Goal: Information Seeking & Learning: Check status

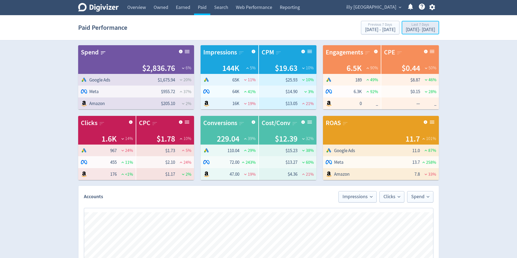
click at [255, 31] on div "[DATE] - [DATE]" at bounding box center [419, 29] width 29 height 5
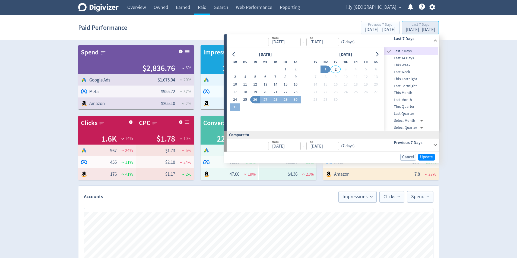
type input "[DATE]"
click at [255, 56] on span "Last 14 Days" at bounding box center [411, 58] width 54 height 6
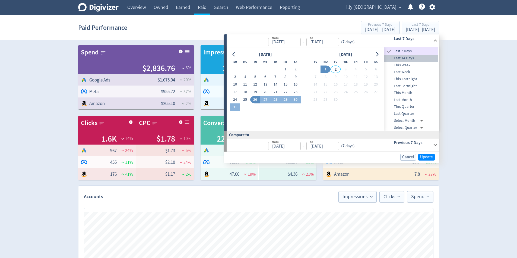
type input "[DATE]"
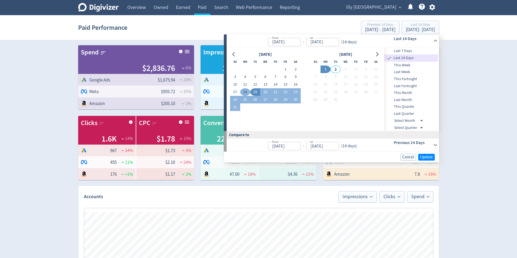
click at [246, 93] on button "18" at bounding box center [245, 92] width 10 height 8
type input "[DATE]"
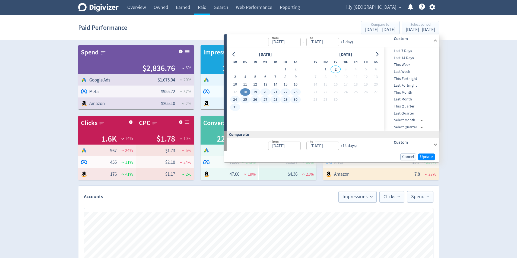
click at [235, 107] on button "31" at bounding box center [235, 108] width 10 height 8
type input "[DATE]"
click at [255, 158] on span "Update" at bounding box center [426, 157] width 13 height 4
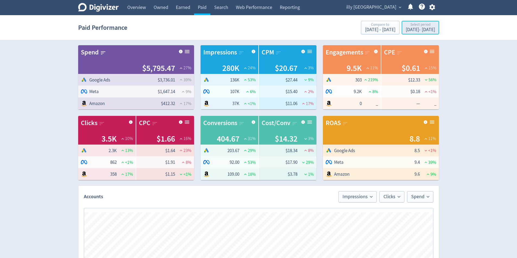
click at [255, 28] on div "[DATE] - [DATE]" at bounding box center [419, 29] width 29 height 5
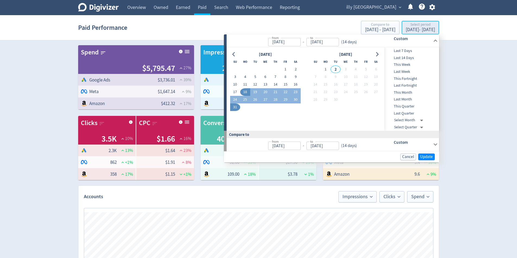
type input "[DATE]"
click at [255, 91] on div "Digivizer Logo [PERSON_NAME] Logo Overview Owned Earned Paid Search Web Perform…" at bounding box center [258, 257] width 517 height 514
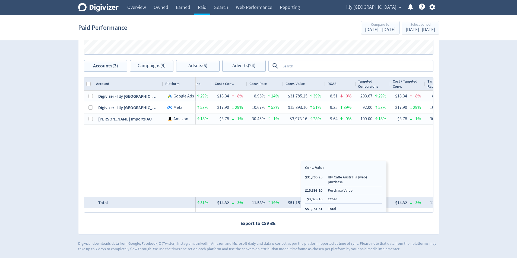
drag, startPoint x: 300, startPoint y: 204, endPoint x: 323, endPoint y: 206, distance: 22.4
click at [255, 206] on ul "$31,785.25 Illy Caffe Australia (web) purchase $15,393.10 Purchase Value $3,973…" at bounding box center [343, 193] width 77 height 37
drag, startPoint x: 323, startPoint y: 205, endPoint x: 307, endPoint y: 206, distance: 16.3
click at [255, 206] on ul "$31,785.25 Illy Caffe Australia (web) purchase $15,393.10 Purchase Value $3,973…" at bounding box center [343, 193] width 77 height 37
copy li "51,151.51"
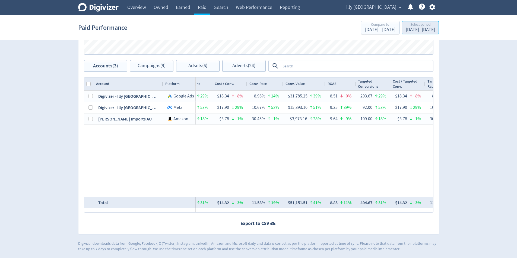
click at [255, 30] on div "[DATE] - [DATE]" at bounding box center [419, 29] width 29 height 5
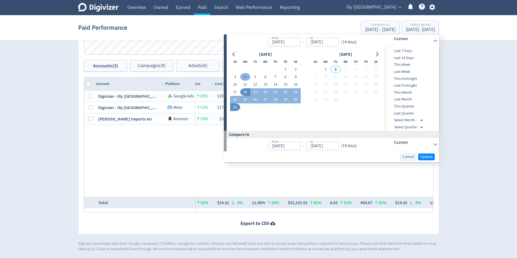
click at [246, 77] on button "4" at bounding box center [245, 77] width 10 height 8
type input "[DATE]"
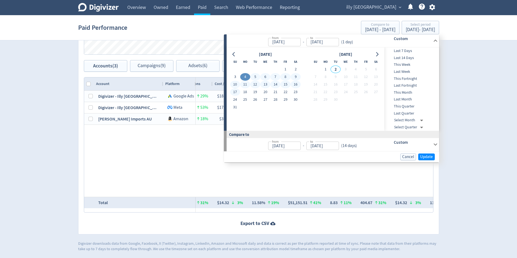
click at [233, 92] on button "17" at bounding box center [235, 92] width 10 height 8
type input "[DATE]"
click at [255, 158] on span "Update" at bounding box center [426, 157] width 13 height 4
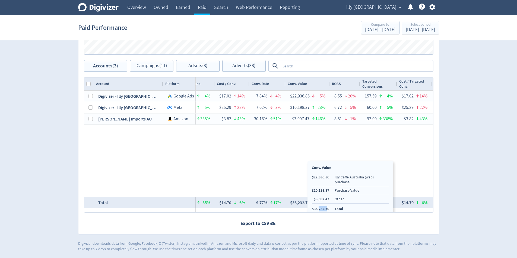
drag, startPoint x: 328, startPoint y: 205, endPoint x: 318, endPoint y: 206, distance: 9.9
click at [255, 207] on li "$36,232.70" at bounding box center [320, 209] width 17 height 5
drag, startPoint x: 329, startPoint y: 203, endPoint x: 314, endPoint y: 205, distance: 15.3
click at [255, 207] on li "$36,232.70" at bounding box center [320, 209] width 17 height 5
copy li "36,232.70"
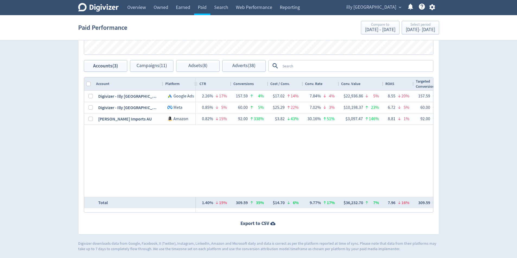
scroll to position [0, 484]
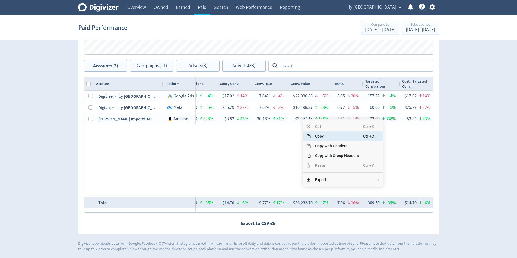
click at [255, 137] on span "Copy" at bounding box center [337, 137] width 52 height 10
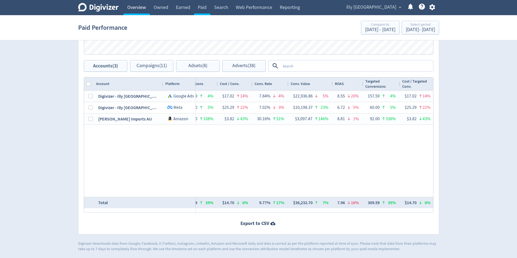
click at [142, 8] on link "Overview" at bounding box center [136, 7] width 26 height 15
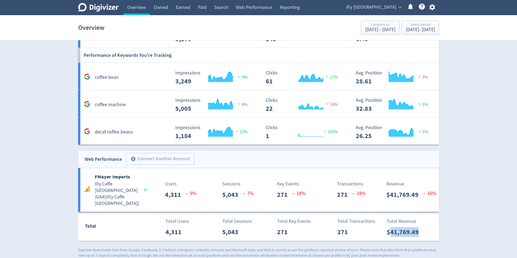
drag, startPoint x: 422, startPoint y: 229, endPoint x: 391, endPoint y: 228, distance: 31.7
click at [255, 228] on div "Total Revenue $41,769.49" at bounding box center [410, 227] width 55 height 19
copy p "41,769.49"
drag, startPoint x: 203, startPoint y: 9, endPoint x: 210, endPoint y: 13, distance: 7.8
click at [203, 9] on link "Paid" at bounding box center [202, 7] width 16 height 15
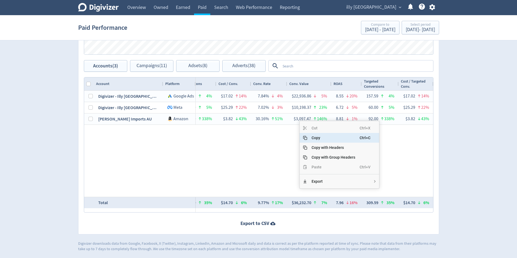
click at [255, 137] on span "Copy" at bounding box center [333, 138] width 52 height 10
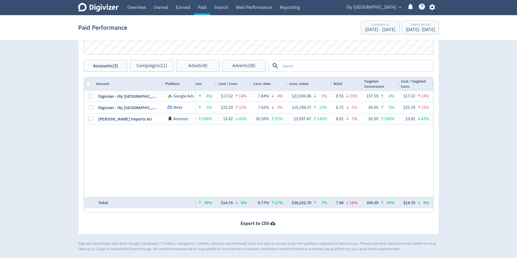
click at [255, 23] on div "Select period" at bounding box center [419, 25] width 29 height 5
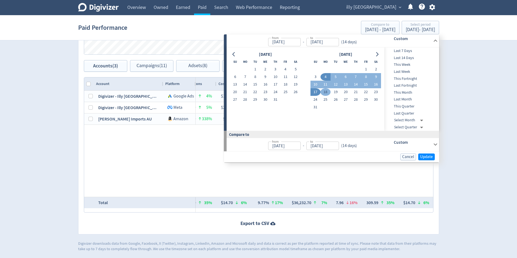
click at [255, 90] on button "18" at bounding box center [325, 92] width 10 height 8
type input "[DATE]"
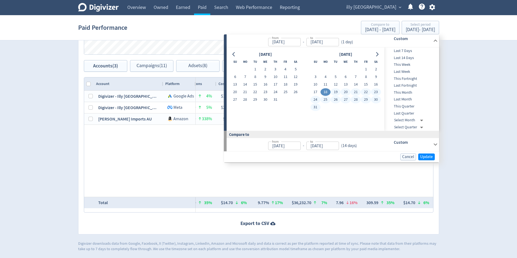
drag, startPoint x: 315, startPoint y: 107, endPoint x: 429, endPoint y: 145, distance: 120.1
click at [255, 108] on button "31" at bounding box center [315, 108] width 10 height 8
type input "[DATE]"
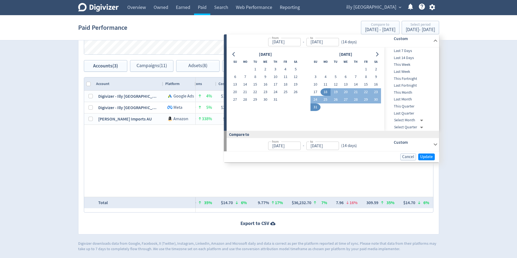
click at [255, 156] on div "Cancel Update" at bounding box center [331, 157] width 215 height 11
click at [255, 157] on span "Update" at bounding box center [426, 157] width 13 height 4
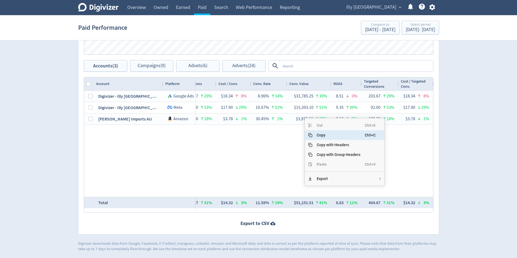
click at [255, 136] on span "Copy" at bounding box center [338, 135] width 52 height 10
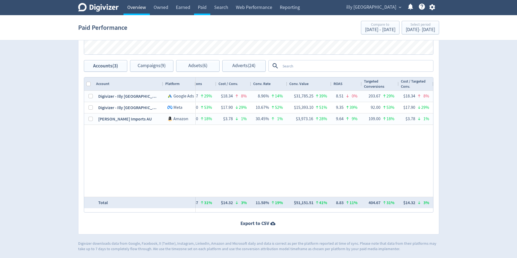
click at [133, 9] on link "Overview" at bounding box center [136, 7] width 26 height 15
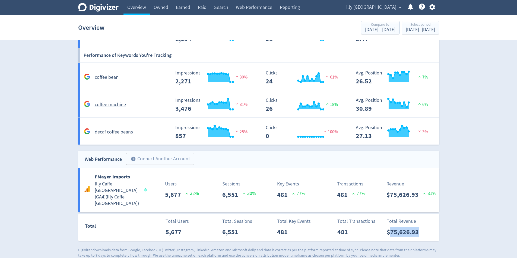
drag, startPoint x: 425, startPoint y: 227, endPoint x: 391, endPoint y: 227, distance: 34.4
click at [255, 227] on div "Total Revenue $75,626.93" at bounding box center [410, 227] width 55 height 19
copy p "75,626.93"
click at [255, 29] on div "[DATE] - [DATE]" at bounding box center [419, 29] width 29 height 5
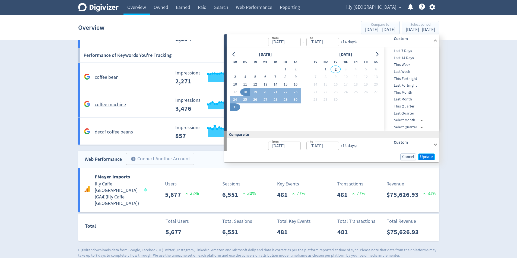
click at [255, 158] on span "Update" at bounding box center [426, 157] width 13 height 4
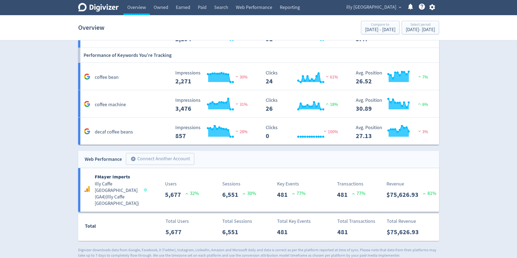
drag, startPoint x: 399, startPoint y: 227, endPoint x: 391, endPoint y: 227, distance: 9.0
click at [255, 227] on div "Total Revenue $75,626.93" at bounding box center [410, 227] width 55 height 19
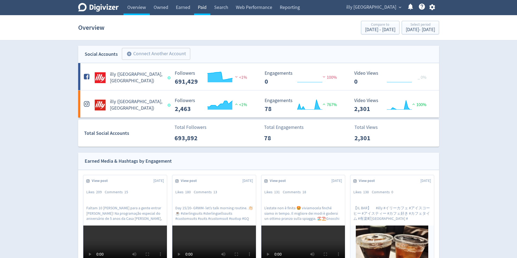
click at [198, 10] on link "Paid" at bounding box center [202, 7] width 16 height 15
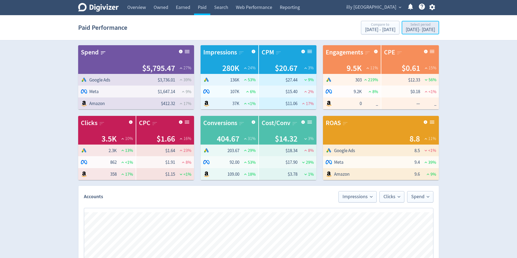
click at [255, 28] on div "[DATE] - [DATE]" at bounding box center [419, 29] width 29 height 5
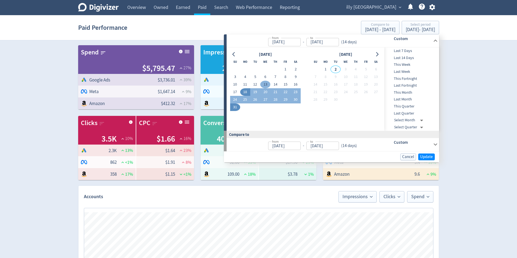
drag, startPoint x: 234, startPoint y: 92, endPoint x: 267, endPoint y: 85, distance: 33.8
click at [235, 92] on button "17" at bounding box center [235, 92] width 10 height 8
type input "[DATE]"
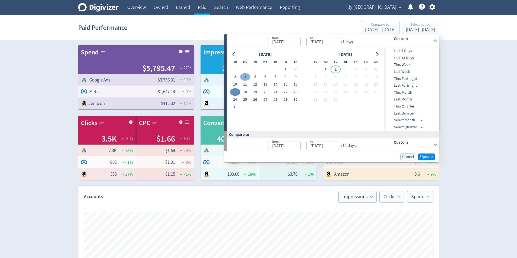
click at [245, 77] on button "4" at bounding box center [245, 77] width 10 height 8
type input "[DATE]"
drag, startPoint x: 233, startPoint y: 92, endPoint x: 273, endPoint y: 107, distance: 42.6
click at [233, 93] on button "17" at bounding box center [235, 92] width 10 height 8
type input "[DATE]"
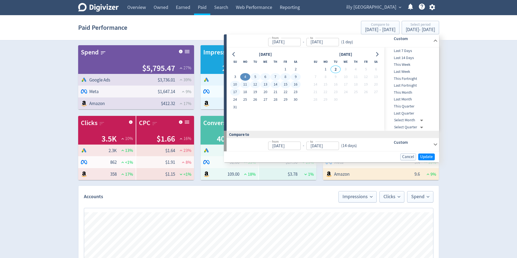
type input "[DATE]"
click at [255, 155] on span "Update" at bounding box center [426, 157] width 13 height 4
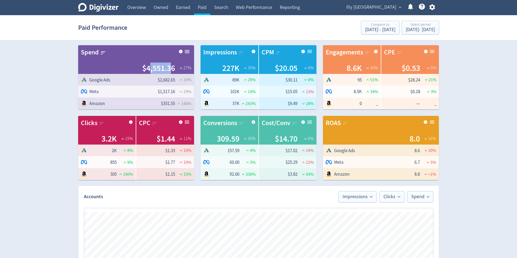
drag, startPoint x: 172, startPoint y: 69, endPoint x: 167, endPoint y: 71, distance: 5.6
click at [149, 69] on span "$4,551.36" at bounding box center [158, 68] width 33 height 11
click at [172, 65] on span "$4,551.36" at bounding box center [158, 68] width 33 height 11
drag, startPoint x: 173, startPoint y: 67, endPoint x: 151, endPoint y: 71, distance: 23.0
click at [147, 67] on span "$4,551.36" at bounding box center [158, 68] width 33 height 11
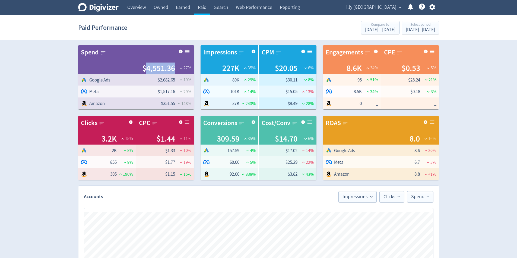
copy span "4,551.36"
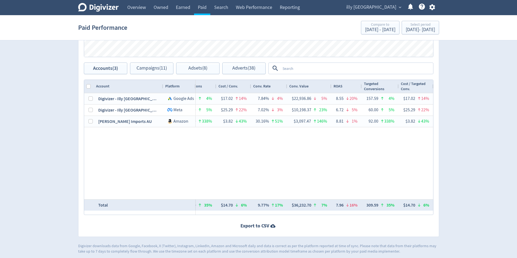
scroll to position [262, 0]
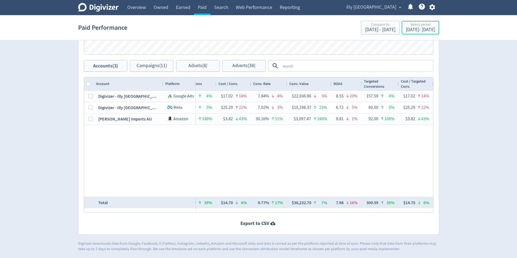
click at [255, 21] on div "Paid Performance Compare to [DATE] - [DATE] Select period [DATE] - [DATE]" at bounding box center [258, 27] width 361 height 17
click at [255, 36] on section "Paid Performance Compare to [DATE] - [DATE] Select period [DATE] - [DATE]" at bounding box center [258, 27] width 517 height 25
click at [255, 32] on div "[DATE] - [DATE]" at bounding box center [419, 29] width 29 height 5
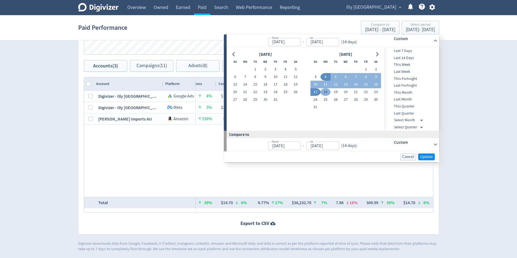
click at [255, 94] on button "18" at bounding box center [325, 92] width 10 height 8
type input "[DATE]"
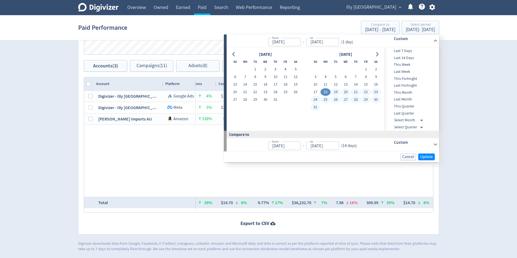
click at [255, 106] on button "31" at bounding box center [315, 108] width 10 height 8
type input "[DATE]"
click at [255, 159] on span "Update" at bounding box center [426, 157] width 13 height 4
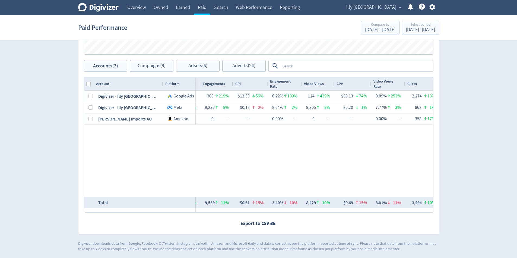
scroll to position [0, 300]
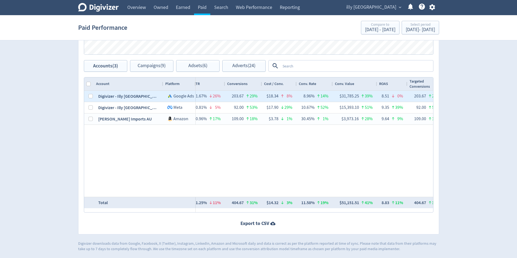
drag, startPoint x: 90, startPoint y: 99, endPoint x: 90, endPoint y: 106, distance: 6.5
click at [90, 99] on div at bounding box center [90, 96] width 4 height 11
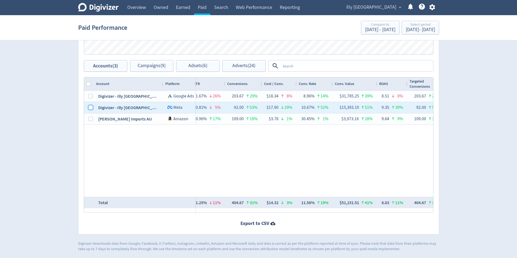
click at [90, 107] on input "Press Space to toggle row selection (unchecked)" at bounding box center [90, 107] width 4 height 4
checkbox input "true"
checkbox input "false"
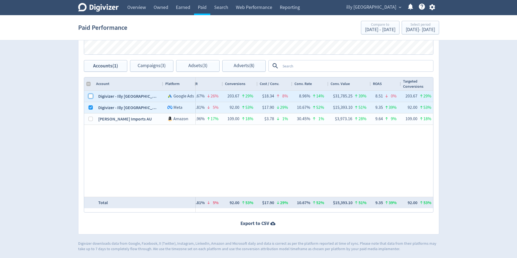
click at [90, 96] on input "Press Space to toggle row selection (unchecked)" at bounding box center [90, 96] width 4 height 4
checkbox input "true"
checkbox input "false"
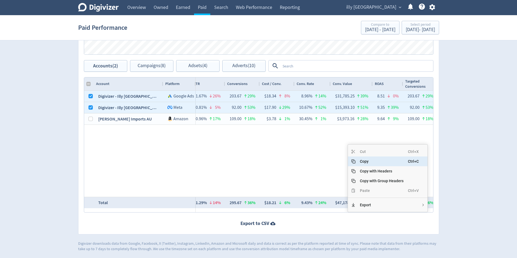
click at [255, 161] on span "Copy" at bounding box center [381, 162] width 52 height 10
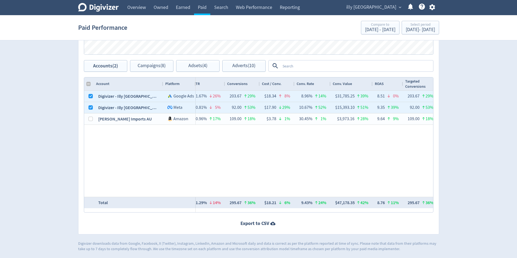
drag, startPoint x: 381, startPoint y: 160, endPoint x: 380, endPoint y: 158, distance: 2.8
click at [255, 160] on div "$3,736.01 39% 136,131 53% $27.44 9% — 303 219% $12.33 56% 0.22% 109% 124 439% $…" at bounding box center [314, 144] width 237 height 106
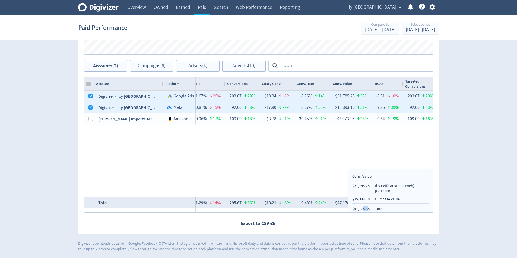
drag, startPoint x: 367, startPoint y: 206, endPoint x: 363, endPoint y: 207, distance: 3.8
click at [255, 207] on li "$47,178.35" at bounding box center [360, 209] width 17 height 5
drag, startPoint x: 370, startPoint y: 206, endPoint x: 354, endPoint y: 206, distance: 15.7
click at [255, 206] on ul "$31,785.25 Illy Caffe Australia (web) purchase $15,393.10 Purchase Value $47,17…" at bounding box center [390, 198] width 76 height 28
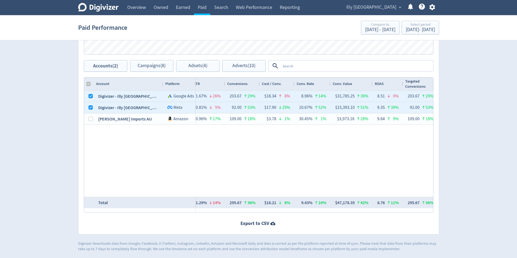
copy li "47,178.35"
click at [255, 175] on div "$3,736.01 39% 136,131 53% $27.44 9% — 303 219% $12.33 56% 0.22% 109% 124 439% $…" at bounding box center [314, 144] width 237 height 106
click at [135, 5] on link "Overview" at bounding box center [136, 7] width 26 height 15
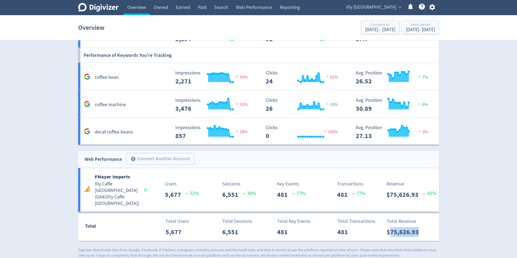
drag, startPoint x: 432, startPoint y: 229, endPoint x: 389, endPoint y: 227, distance: 42.6
click at [255, 227] on div "Total Revenue $75,626.93" at bounding box center [410, 227] width 55 height 19
copy p "75,626.93"
click at [255, 26] on div "Select period" at bounding box center [419, 25] width 29 height 5
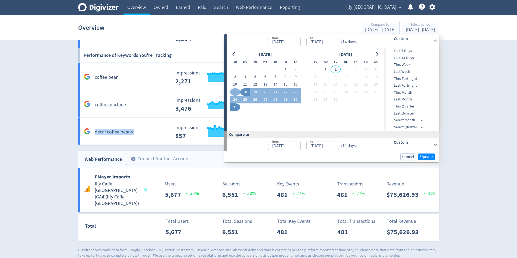
click at [231, 92] on button "17" at bounding box center [235, 92] width 10 height 8
type input "[DATE]"
click at [247, 76] on button "4" at bounding box center [245, 77] width 10 height 8
type input "[DATE]"
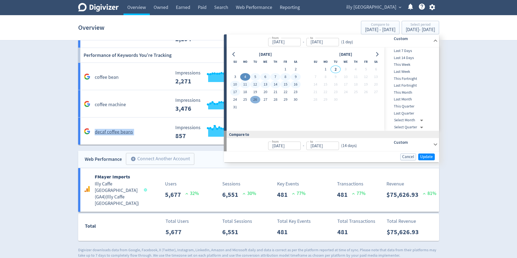
click at [236, 88] on button "17" at bounding box center [235, 92] width 10 height 8
type input "[DATE]"
click at [255, 156] on span "Update" at bounding box center [426, 157] width 13 height 4
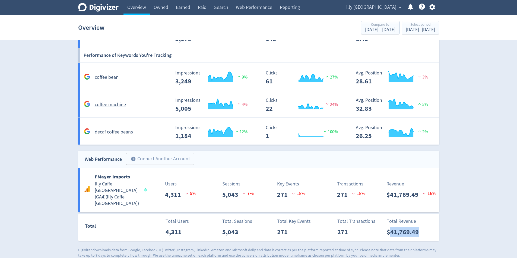
drag, startPoint x: 410, startPoint y: 228, endPoint x: 391, endPoint y: 231, distance: 18.9
click at [255, 228] on div "Total Revenue $41,769.49" at bounding box center [410, 227] width 55 height 19
copy p "41,769.49"
click at [201, 12] on link "Paid" at bounding box center [202, 7] width 16 height 15
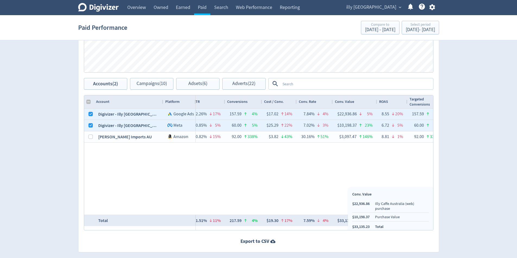
drag, startPoint x: 356, startPoint y: 221, endPoint x: 338, endPoint y: 220, distance: 18.2
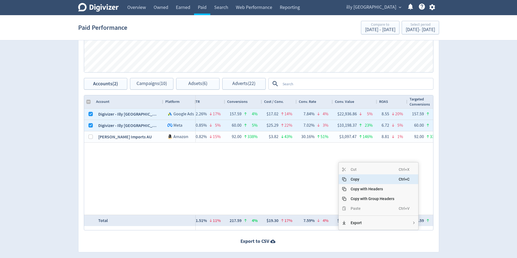
click at [255, 179] on span "Copy" at bounding box center [372, 180] width 52 height 10
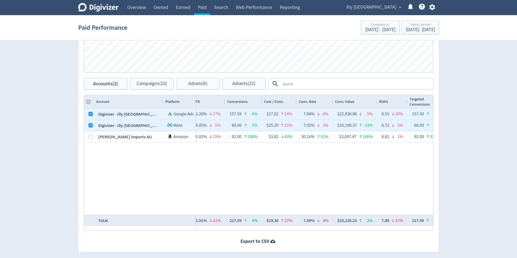
click at [255, 186] on div "$2,682.65 19% 89,107 29% $30.11 8% — 95 51% $28.24 21% 0.11% 17% 23 21% $116.64…" at bounding box center [314, 162] width 237 height 106
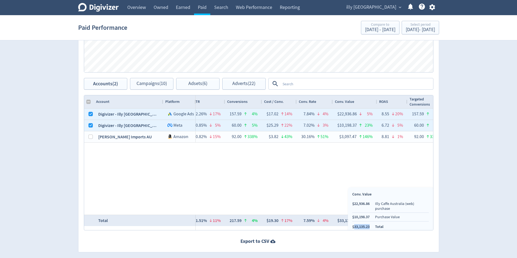
drag, startPoint x: 370, startPoint y: 222, endPoint x: 354, endPoint y: 223, distance: 16.0
click at [255, 223] on ul "$22,936.86 Illy Caffe Australia (web) purchase $10,198.37 Purchase Value $33,13…" at bounding box center [390, 215] width 76 height 28
copy li "33,135.23"
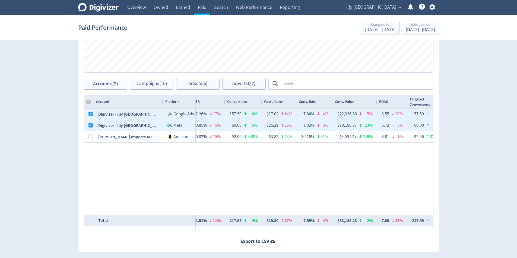
click at [255, 92] on div "Digivizer Logo [PERSON_NAME] Logo Overview Owned Earned Paid Search Web Perform…" at bounding box center [258, 13] width 517 height 514
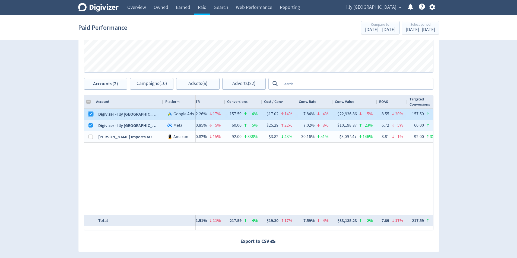
click at [91, 114] on input "Press Space to toggle row selection (checked)" at bounding box center [90, 114] width 4 height 4
checkbox input "false"
click at [90, 125] on input "Press Space to toggle row selection (checked)" at bounding box center [90, 125] width 4 height 4
checkbox input "false"
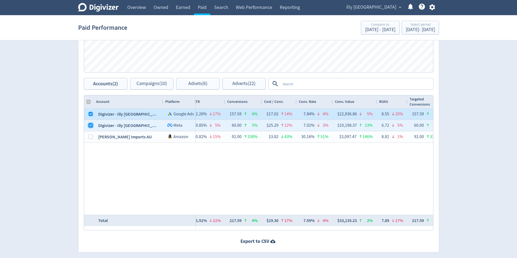
checkbox input "false"
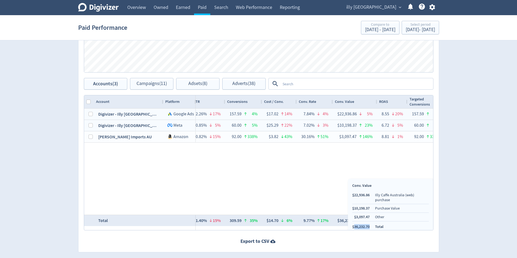
drag, startPoint x: 369, startPoint y: 223, endPoint x: 354, endPoint y: 223, distance: 14.7
click at [255, 225] on li "$36,232.70" at bounding box center [360, 227] width 17 height 5
copy li "36,232.70"
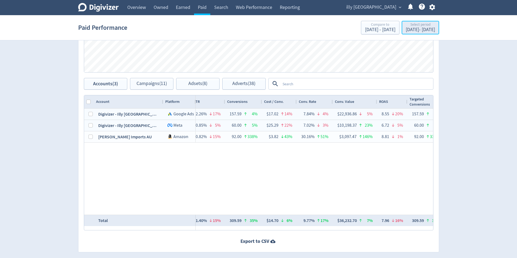
click at [255, 27] on div "Select period" at bounding box center [419, 25] width 29 height 5
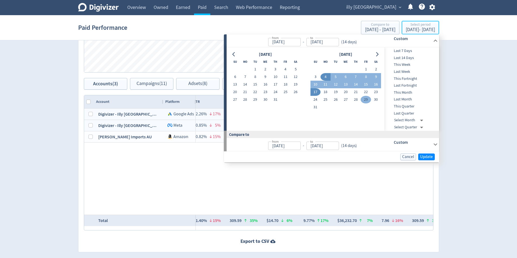
type input "[DATE]"
drag, startPoint x: 328, startPoint y: 91, endPoint x: 316, endPoint y: 106, distance: 18.8
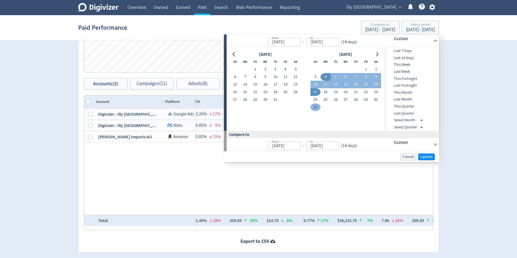
click at [255, 91] on button "18" at bounding box center [325, 92] width 10 height 8
type input "[DATE]"
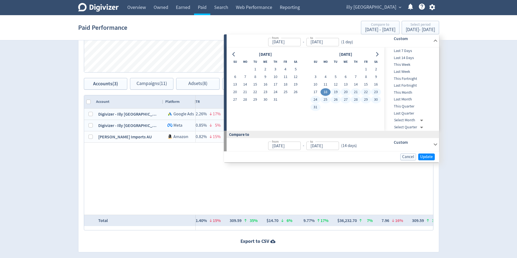
drag, startPoint x: 314, startPoint y: 108, endPoint x: 399, endPoint y: 143, distance: 92.2
click at [255, 108] on button "31" at bounding box center [315, 108] width 10 height 8
type input "[DATE]"
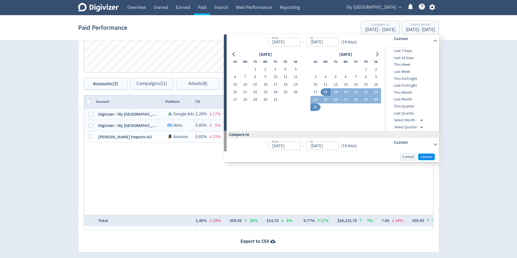
click at [255, 157] on span "Update" at bounding box center [426, 157] width 13 height 4
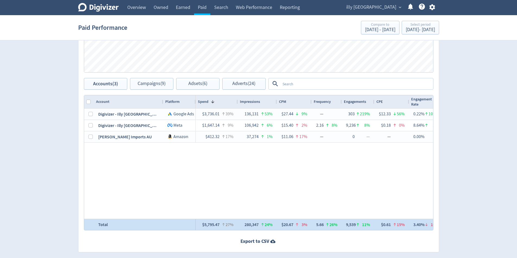
scroll to position [0, 422]
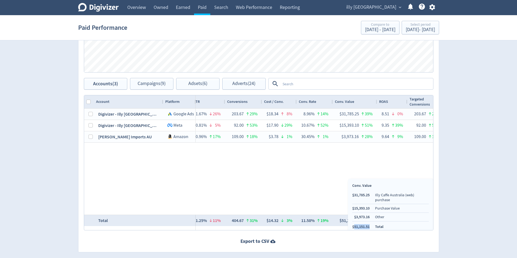
drag, startPoint x: 371, startPoint y: 223, endPoint x: 354, endPoint y: 223, distance: 16.6
click at [255, 223] on ul "$31,785.25 Illy Caffe Australia (web) purchase $15,393.10 Purchase Value $3,973…" at bounding box center [390, 211] width 76 height 37
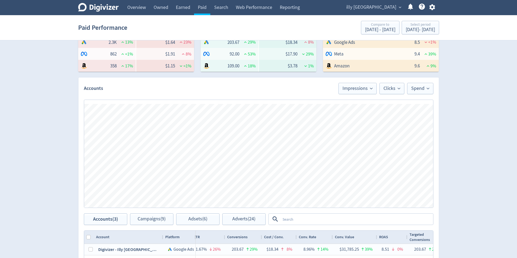
scroll to position [244, 0]
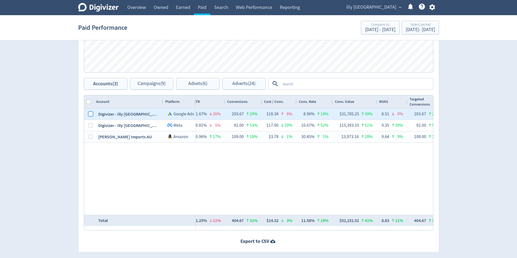
click at [89, 112] on input "Press Space to toggle row selection (unchecked)" at bounding box center [90, 114] width 4 height 4
checkbox input "true"
click at [140, 85] on span "Campaigns (9)" at bounding box center [151, 83] width 28 height 5
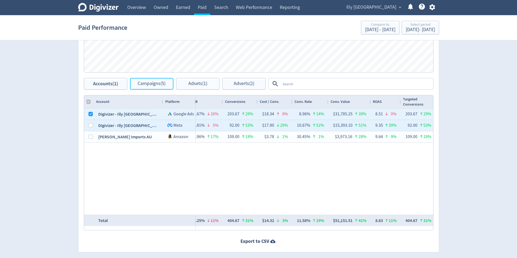
checkbox input "false"
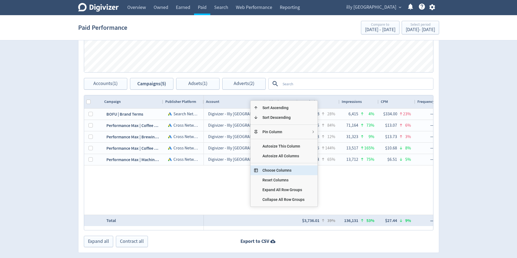
click at [255, 172] on span "Choose Columns" at bounding box center [283, 171] width 51 height 10
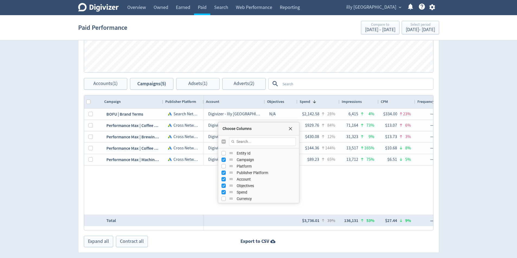
click at [223, 142] on input "Toggle All Columns Visibility" at bounding box center [223, 142] width 4 height 4
checkbox input "true"
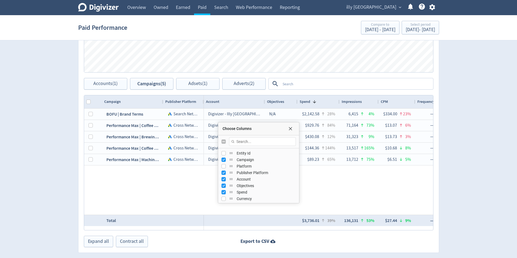
click at [223, 142] on input "Toggle All Columns Visibility" at bounding box center [223, 142] width 4 height 4
checkbox input "true"
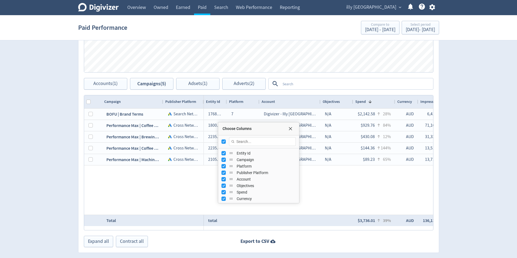
checkbox input "true"
checkbox input "false"
click at [224, 142] on input "Toggle All Columns Visibility" at bounding box center [223, 142] width 4 height 4
checkbox input "true"
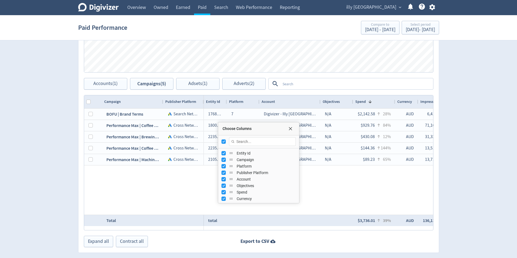
checkbox input "true"
checkbox input "false"
click at [255, 130] on span "Choose Columns" at bounding box center [290, 129] width 4 height 4
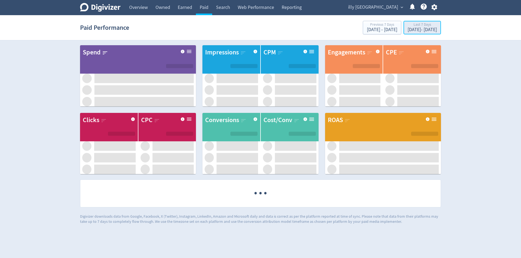
click at [412, 26] on div "Last 7 Days" at bounding box center [421, 25] width 29 height 5
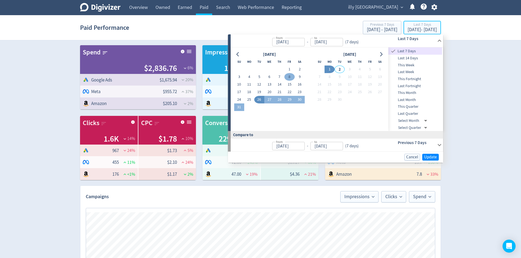
type input "[DATE]"
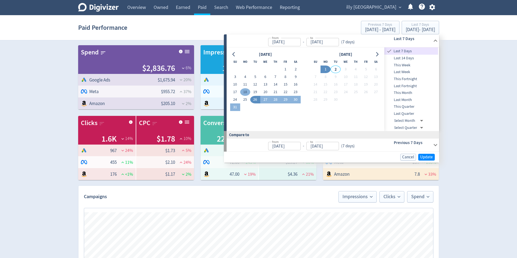
click at [245, 92] on button "18" at bounding box center [245, 92] width 10 height 8
type input "[DATE]"
drag, startPoint x: 235, startPoint y: 107, endPoint x: 360, endPoint y: 153, distance: 133.0
click at [235, 107] on button "31" at bounding box center [235, 108] width 10 height 8
type input "[DATE]"
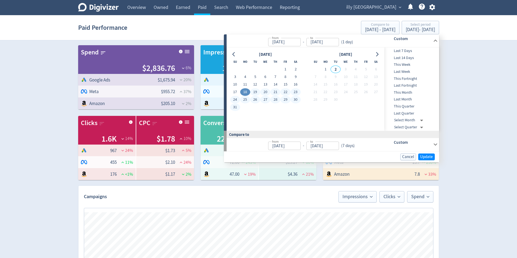
type input "[DATE]"
click at [423, 159] on span "Update" at bounding box center [426, 157] width 13 height 4
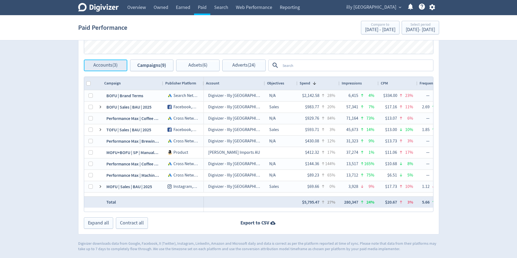
click at [114, 67] on span "Accounts (3)" at bounding box center [105, 65] width 24 height 5
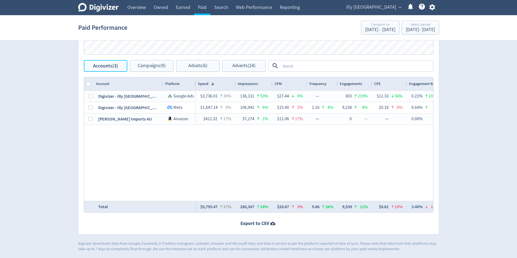
scroll to position [262, 0]
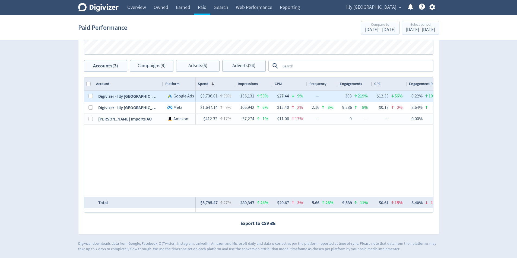
click at [87, 97] on div at bounding box center [89, 96] width 10 height 11
drag, startPoint x: 91, startPoint y: 95, endPoint x: 211, endPoint y: 97, distance: 120.4
click at [91, 95] on input "Press Space to toggle row selection (unchecked)" at bounding box center [90, 96] width 4 height 4
checkbox input "true"
click at [156, 65] on span "Campaigns (9)" at bounding box center [151, 65] width 28 height 5
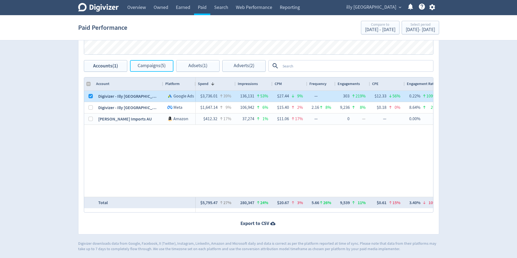
checkbox input "false"
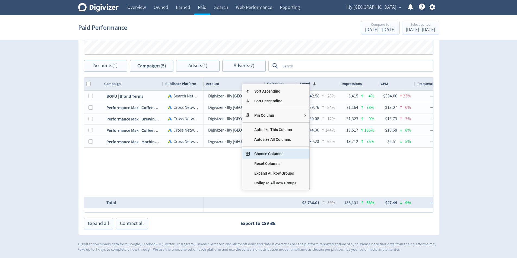
click at [277, 157] on span "Choose Columns" at bounding box center [275, 154] width 51 height 10
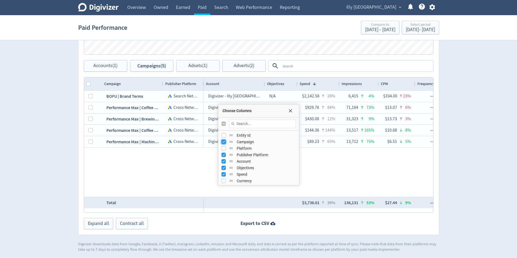
click at [223, 142] on input "Press SPACE to toggle visibility (visible)" at bounding box center [223, 142] width 4 height 4
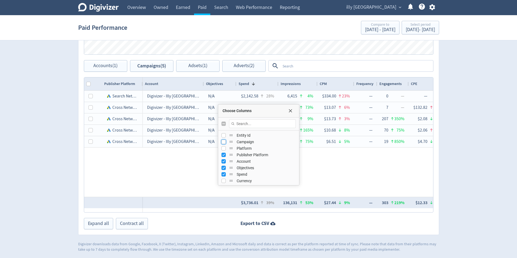
click at [223, 142] on input "Press SPACE to toggle visibility (hidden)" at bounding box center [223, 142] width 4 height 4
checkbox input "true"
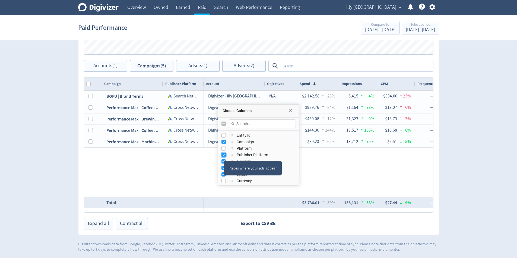
drag, startPoint x: 223, startPoint y: 156, endPoint x: 224, endPoint y: 166, distance: 10.0
click at [224, 157] on input "Press SPACE to toggle visibility (visible)" at bounding box center [223, 155] width 4 height 4
checkbox input "false"
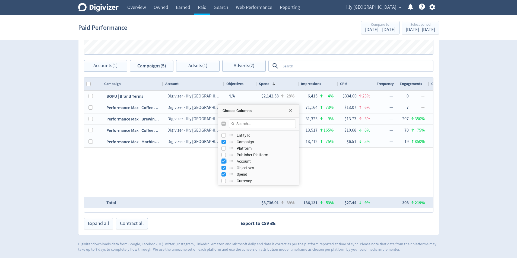
drag, startPoint x: 221, startPoint y: 162, endPoint x: 223, endPoint y: 165, distance: 2.9
click at [222, 162] on input "Press SPACE to toggle visibility (visible)" at bounding box center [223, 161] width 4 height 4
checkbox input "false"
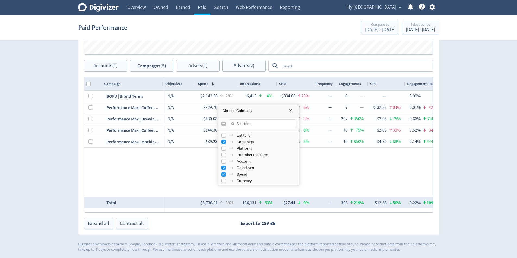
click at [224, 169] on div "Places where your ads appear" at bounding box center [252, 168] width 58 height 15
click at [222, 168] on input "Press SPACE to toggle visibility (visible)" at bounding box center [223, 168] width 4 height 4
checkbox input "false"
click at [223, 176] on input "Press SPACE to toggle visibility (visible)" at bounding box center [223, 174] width 4 height 4
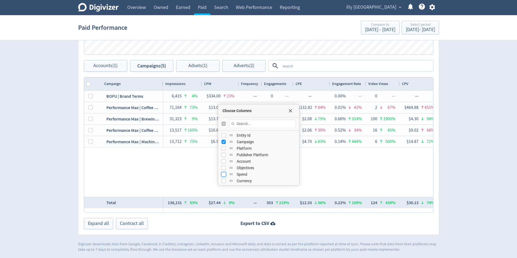
click at [222, 175] on input "Press SPACE to toggle visibility (hidden)" at bounding box center [223, 174] width 4 height 4
checkbox input "true"
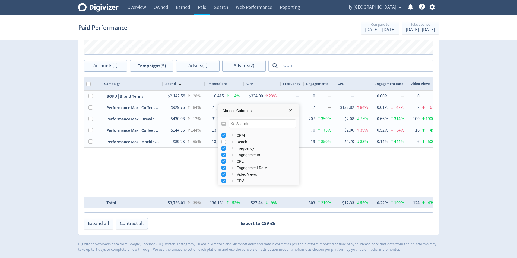
scroll to position [54, 0]
click at [222, 153] on input "Press SPACE to toggle visibility (visible)" at bounding box center [223, 153] width 4 height 4
checkbox input "false"
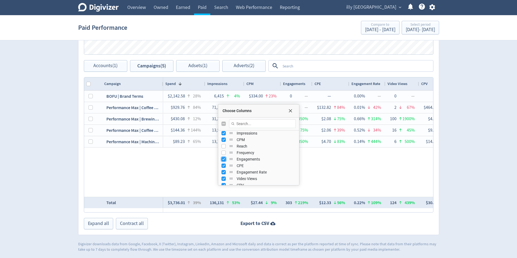
click at [221, 159] on input "Press SPACE to toggle visibility (visible)" at bounding box center [223, 159] width 4 height 4
checkbox input "false"
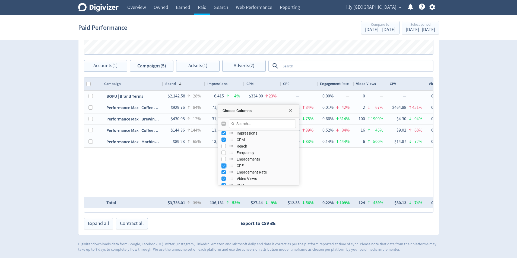
drag, startPoint x: 223, startPoint y: 165, endPoint x: 225, endPoint y: 173, distance: 8.2
click at [223, 165] on input "Press SPACE to toggle visibility (visible)" at bounding box center [223, 166] width 4 height 4
checkbox input "false"
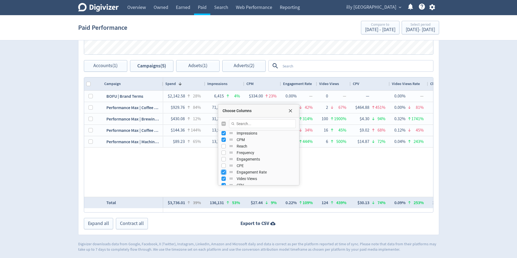
click at [223, 173] on input "Press SPACE to toggle visibility (visible)" at bounding box center [223, 172] width 4 height 4
checkbox input "false"
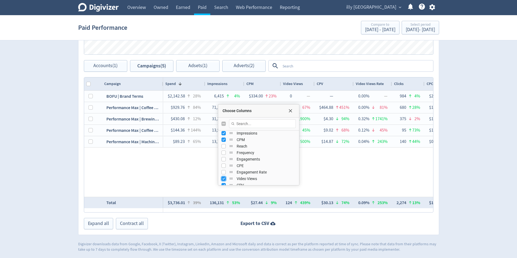
click at [224, 178] on input "Press SPACE to toggle visibility (visible)" at bounding box center [223, 179] width 4 height 4
checkbox input "false"
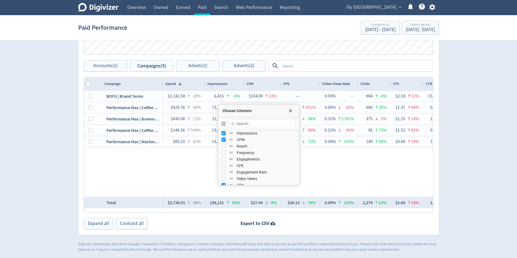
click at [222, 184] on div "Choose Columns" at bounding box center [258, 184] width 78 height 1
click at [224, 157] on input "Press SPACE to toggle visibility (visible)" at bounding box center [223, 158] width 4 height 4
checkbox input "false"
click at [223, 164] on input "Press SPACE to toggle visibility (visible)" at bounding box center [223, 165] width 4 height 4
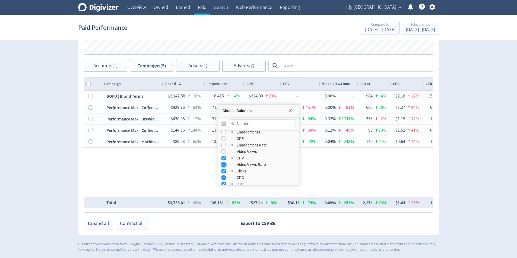
checkbox input "false"
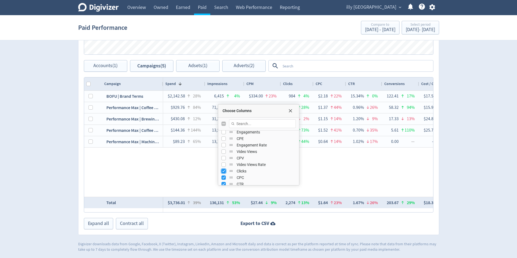
click at [224, 170] on input "Press SPACE to toggle visibility (visible)" at bounding box center [223, 171] width 4 height 4
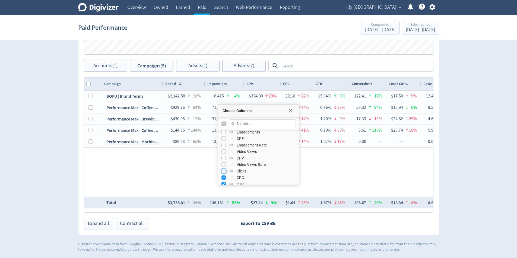
click at [224, 171] on input "Press SPACE to toggle visibility (hidden)" at bounding box center [223, 171] width 4 height 4
checkbox input "true"
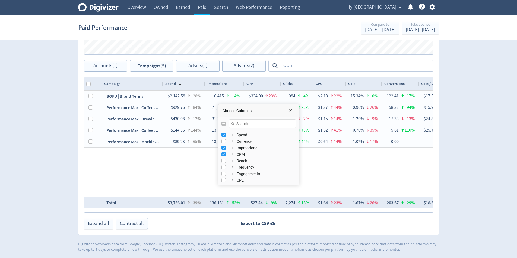
scroll to position [27, 0]
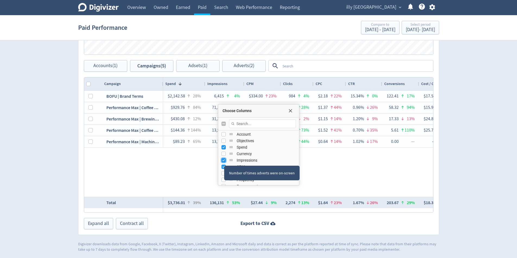
click at [223, 161] on input "Press SPACE to toggle visibility (visible)" at bounding box center [223, 160] width 4 height 4
checkbox input "false"
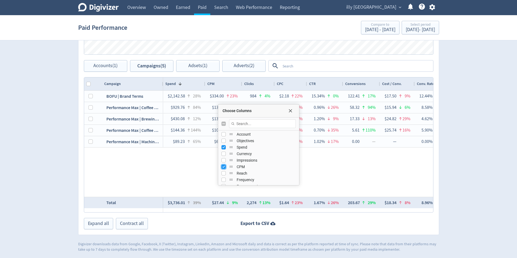
click at [223, 166] on input "Press SPACE to toggle visibility (visible)" at bounding box center [223, 167] width 4 height 4
checkbox input "false"
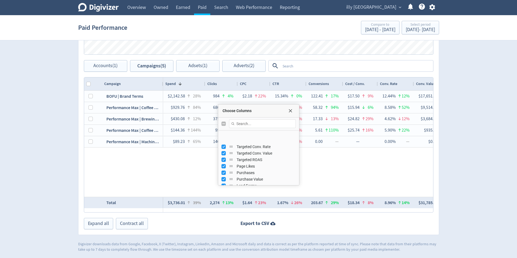
scroll to position [190, 0]
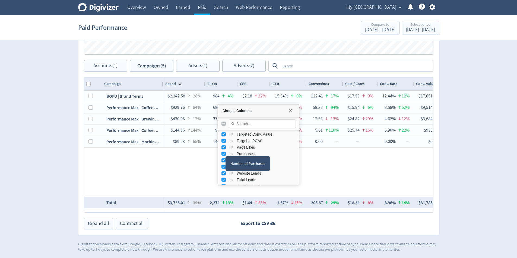
click at [222, 151] on div "Purchases" at bounding box center [258, 154] width 74 height 7
click at [222, 148] on input "Press SPACE to toggle visibility (visible)" at bounding box center [223, 147] width 4 height 4
checkbox input "false"
click at [223, 142] on input "Press SPACE to toggle visibility (visible)" at bounding box center [223, 141] width 4 height 4
checkbox input "false"
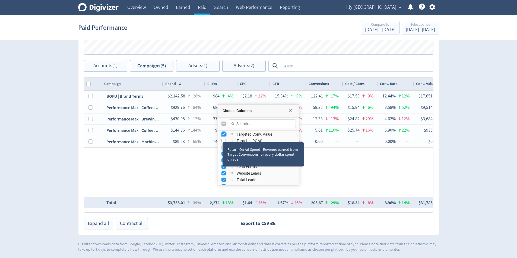
click at [222, 134] on input "Press SPACE to toggle visibility (visible)" at bounding box center [223, 134] width 4 height 4
checkbox input "false"
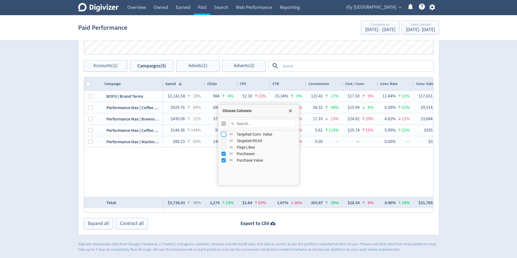
scroll to position [163, 0]
drag, startPoint x: 223, startPoint y: 156, endPoint x: 223, endPoint y: 153, distance: 3.0
click at [223, 156] on input "Press SPACE to toggle visibility (visible)" at bounding box center [223, 155] width 4 height 4
checkbox input "false"
click at [224, 147] on input "Press SPACE to toggle visibility (visible)" at bounding box center [223, 148] width 4 height 4
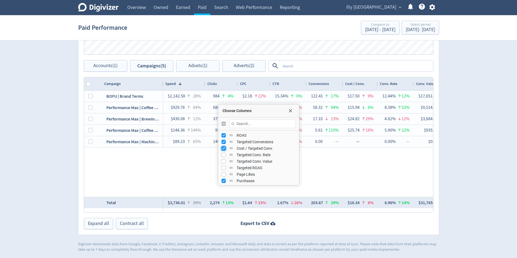
checkbox input "false"
click at [221, 140] on input "Press SPACE to toggle visibility (visible)" at bounding box center [223, 142] width 4 height 4
checkbox input "false"
click at [225, 156] on div "Purchases" at bounding box center [258, 154] width 74 height 7
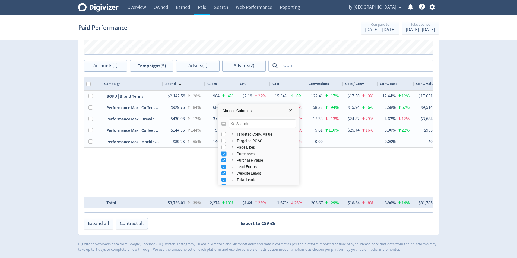
click at [223, 155] on input "Press SPACE to toggle visibility (visible)" at bounding box center [223, 154] width 4 height 4
checkbox input "false"
click at [223, 161] on input "Press SPACE to toggle visibility (visible)" at bounding box center [223, 160] width 4 height 4
checkbox input "false"
click at [223, 168] on input "Press SPACE to toggle visibility (visible)" at bounding box center [223, 167] width 4 height 4
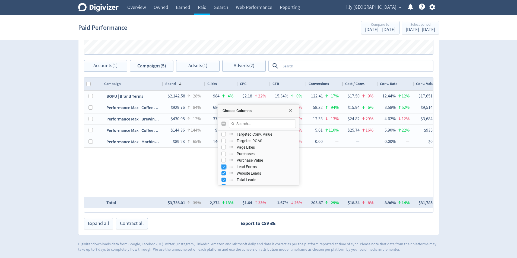
checkbox input "false"
click at [223, 175] on input "Press SPACE to toggle visibility (visible)" at bounding box center [223, 173] width 4 height 4
checkbox input "false"
click at [223, 181] on input "Press SPACE to toggle visibility (visible)" at bounding box center [223, 180] width 4 height 4
checkbox input "false"
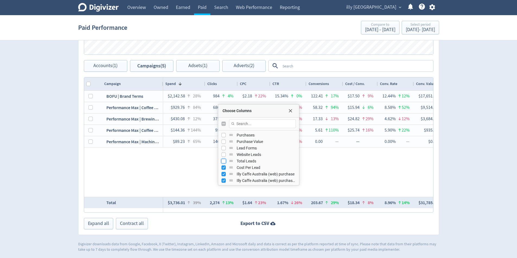
scroll to position [209, 0]
click at [223, 167] on input "Press SPACE to toggle visibility (visible)" at bounding box center [223, 167] width 4 height 4
checkbox input "false"
click at [223, 175] on input "Press SPACE to toggle visibility (visible)" at bounding box center [223, 174] width 4 height 4
checkbox input "false"
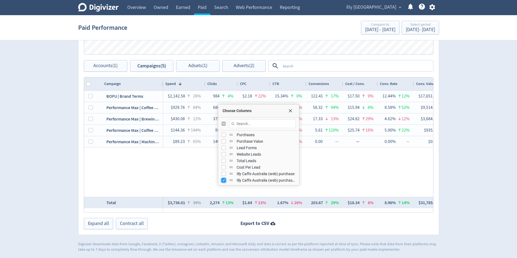
click at [224, 181] on input "Press SPACE to toggle visibility (visible)" at bounding box center [223, 180] width 4 height 4
checkbox input "false"
click at [328, 170] on div "$2,142.58 28% 984 4% $2.18 22% 15.34% 0% 122.41 17% $17.50 9% 12.44% 12% $17,65…" at bounding box center [298, 143] width 270 height 106
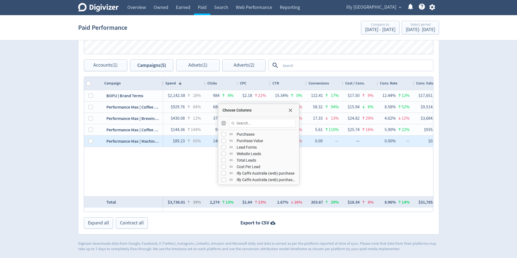
drag, startPoint x: 340, startPoint y: 144, endPoint x: 337, endPoint y: 141, distance: 4.2
click at [339, 142] on div "$89.23 65% 140 44% $0.64 14% 1.02% 17% 0.00 — — 0.00% — $0.00 — 0.00 —" at bounding box center [327, 141] width 328 height 11
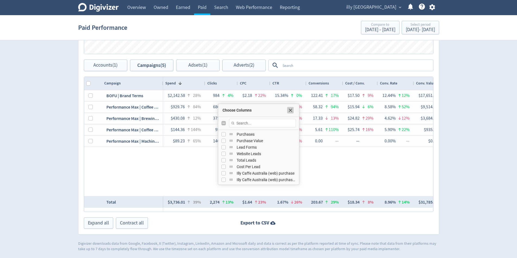
click at [292, 110] on span "Choose Columns" at bounding box center [290, 110] width 4 height 4
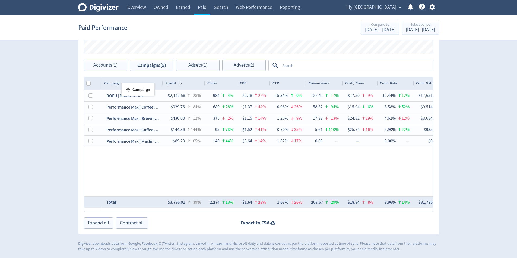
drag, startPoint x: 115, startPoint y: 81, endPoint x: 124, endPoint y: 85, distance: 9.8
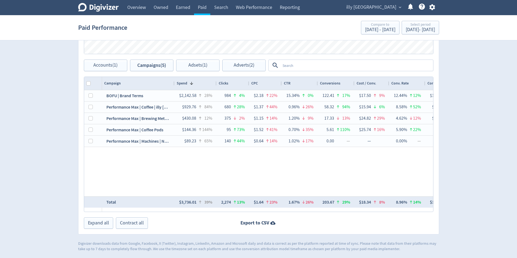
drag, startPoint x: 162, startPoint y: 85, endPoint x: 174, endPoint y: 86, distance: 11.5
click at [174, 86] on div at bounding box center [174, 83] width 2 height 13
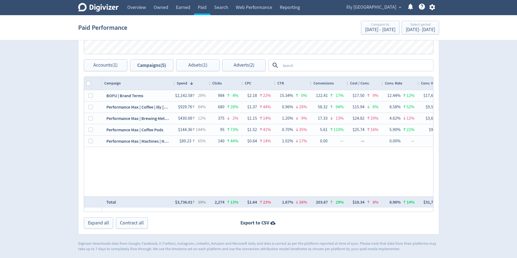
drag, startPoint x: 216, startPoint y: 84, endPoint x: 209, endPoint y: 84, distance: 6.5
click at [209, 84] on div at bounding box center [210, 83] width 2 height 13
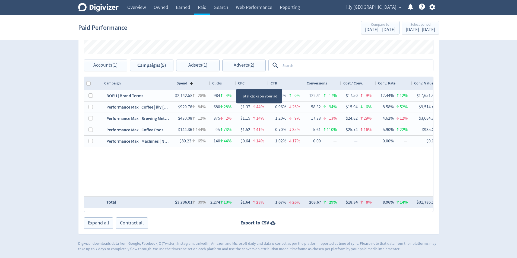
drag, startPoint x: 242, startPoint y: 85, endPoint x: 235, endPoint y: 84, distance: 6.8
click at [235, 84] on div at bounding box center [235, 83] width 2 height 13
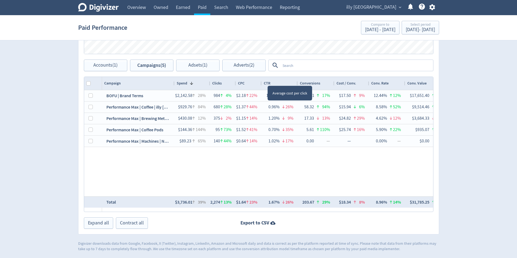
drag, startPoint x: 266, startPoint y: 82, endPoint x: 261, endPoint y: 82, distance: 4.9
click at [261, 82] on div at bounding box center [261, 83] width 2 height 13
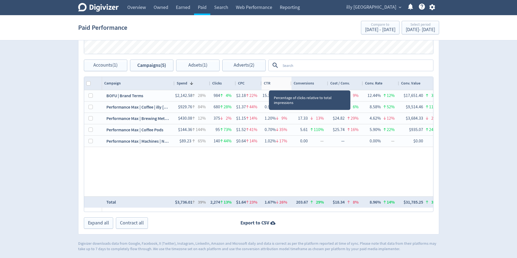
drag, startPoint x: 296, startPoint y: 85, endPoint x: 290, endPoint y: 84, distance: 6.3
click at [290, 84] on div at bounding box center [291, 83] width 2 height 13
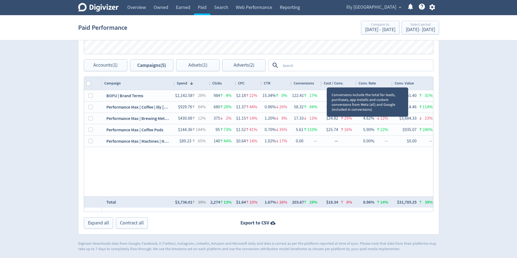
drag, startPoint x: 327, startPoint y: 83, endPoint x: 320, endPoint y: 82, distance: 6.5
click at [320, 82] on div at bounding box center [321, 83] width 2 height 13
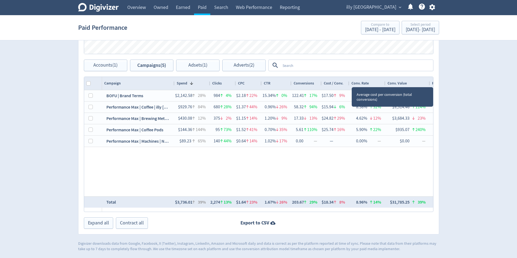
drag, startPoint x: 355, startPoint y: 83, endPoint x: 348, endPoint y: 82, distance: 7.1
click at [348, 82] on div at bounding box center [349, 83] width 2 height 13
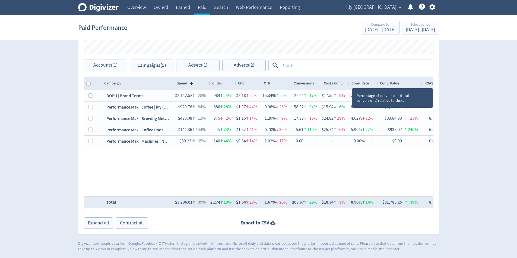
drag, startPoint x: 384, startPoint y: 84, endPoint x: 377, endPoint y: 82, distance: 7.8
click at [377, 82] on div at bounding box center [377, 83] width 2 height 13
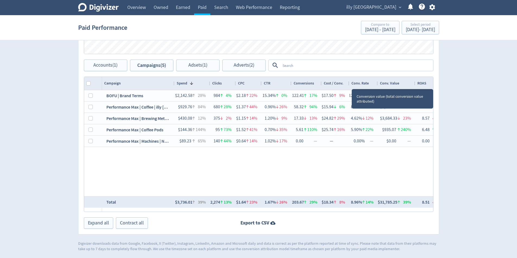
drag, startPoint x: 420, startPoint y: 83, endPoint x: 413, endPoint y: 82, distance: 7.2
click at [414, 82] on div at bounding box center [415, 83] width 2 height 13
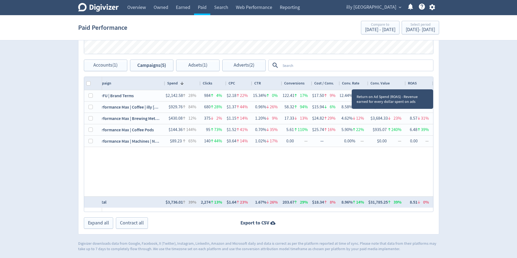
scroll to position [0, 0]
drag, startPoint x: 429, startPoint y: 85, endPoint x: 425, endPoint y: 84, distance: 3.8
click at [425, 84] on div "ROAS" at bounding box center [420, 83] width 25 height 13
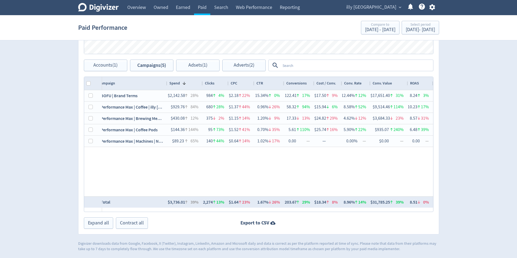
click at [166, 84] on div at bounding box center [167, 83] width 2 height 13
drag, startPoint x: 172, startPoint y: 85, endPoint x: 168, endPoint y: 84, distance: 4.1
click at [168, 84] on div at bounding box center [168, 83] width 2 height 13
click at [102, 69] on button "Accounts (1)" at bounding box center [105, 66] width 43 height 12
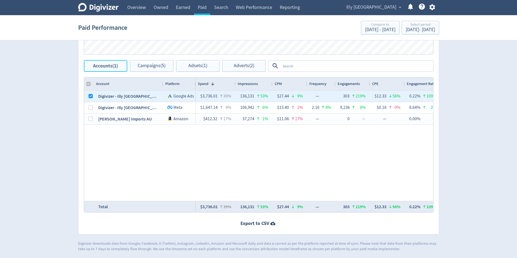
checkbox input "false"
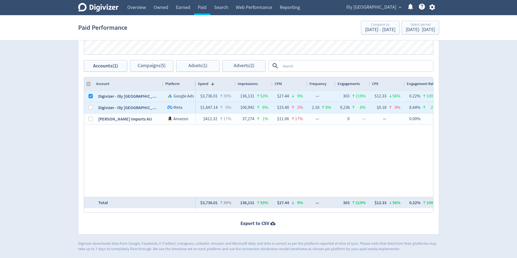
click at [91, 100] on div at bounding box center [90, 96] width 4 height 11
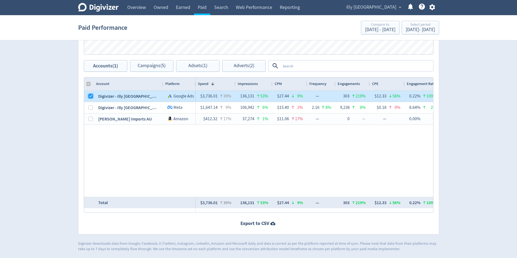
click at [90, 98] on input "Press Space to toggle row selection (checked)" at bounding box center [90, 96] width 4 height 4
checkbox input "false"
click at [91, 109] on input "Press Space to toggle row selection (unchecked)" at bounding box center [90, 107] width 4 height 4
checkbox input "true"
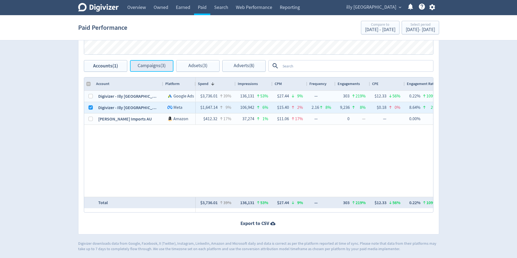
click at [145, 69] on button "Campaigns (3)" at bounding box center [151, 66] width 43 height 12
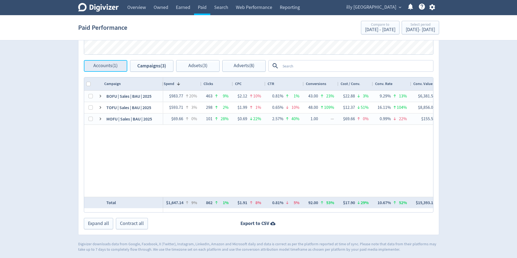
click at [105, 61] on button "Accounts (1)" at bounding box center [105, 66] width 43 height 12
checkbox input "false"
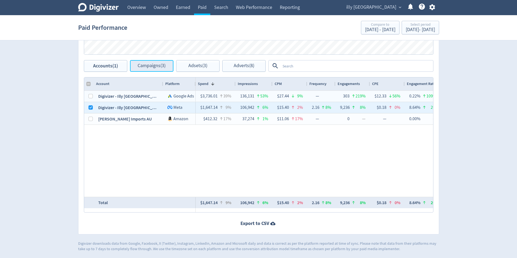
click at [153, 69] on button "Campaigns (3)" at bounding box center [151, 66] width 43 height 12
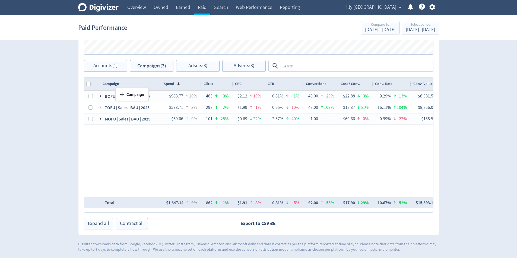
drag, startPoint x: 106, startPoint y: 83, endPoint x: 118, endPoint y: 90, distance: 14.0
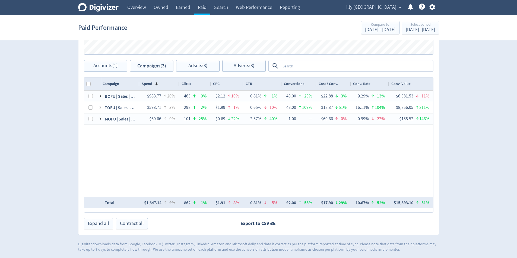
drag, startPoint x: 161, startPoint y: 85, endPoint x: 139, endPoint y: 85, distance: 22.0
click at [139, 85] on div at bounding box center [139, 84] width 2 height 13
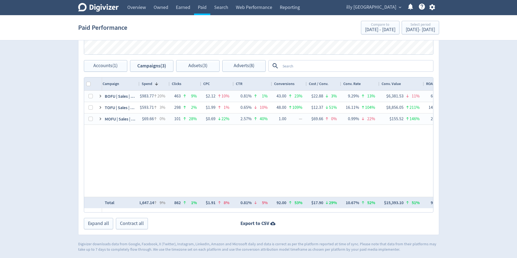
drag, startPoint x: 178, startPoint y: 83, endPoint x: 168, endPoint y: 82, distance: 9.8
click at [168, 82] on div at bounding box center [169, 84] width 2 height 13
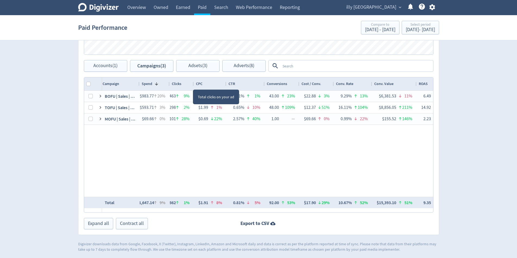
click at [193, 85] on div at bounding box center [193, 84] width 2 height 13
click at [194, 85] on div at bounding box center [194, 84] width 2 height 13
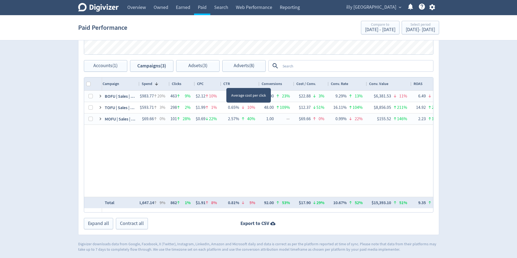
drag, startPoint x: 226, startPoint y: 83, endPoint x: 220, endPoint y: 84, distance: 6.2
click at [220, 84] on div at bounding box center [221, 84] width 2 height 13
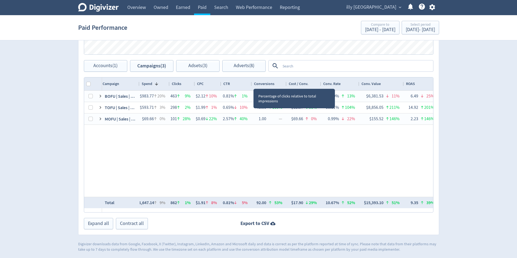
drag, startPoint x: 258, startPoint y: 84, endPoint x: 251, endPoint y: 84, distance: 7.6
click at [251, 84] on div at bounding box center [251, 84] width 2 height 13
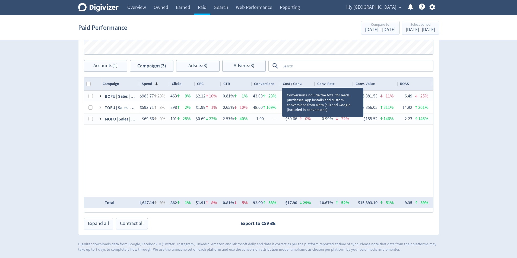
drag, startPoint x: 286, startPoint y: 83, endPoint x: 280, endPoint y: 83, distance: 6.0
click at [280, 83] on div at bounding box center [280, 84] width 2 height 13
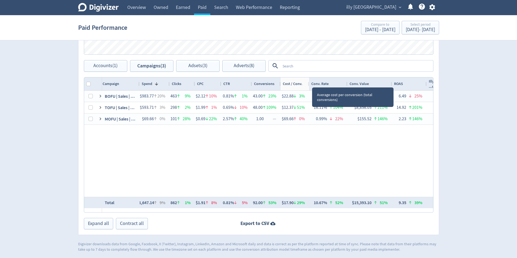
click at [308, 83] on div at bounding box center [309, 84] width 2 height 13
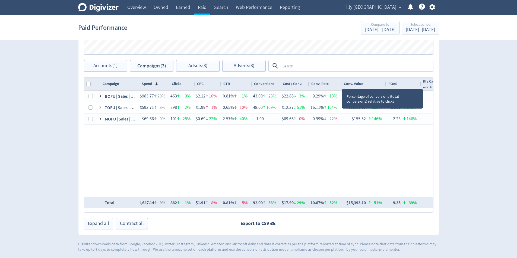
drag, startPoint x: 347, startPoint y: 84, endPoint x: 341, endPoint y: 84, distance: 5.7
click at [341, 84] on div at bounding box center [341, 84] width 2 height 13
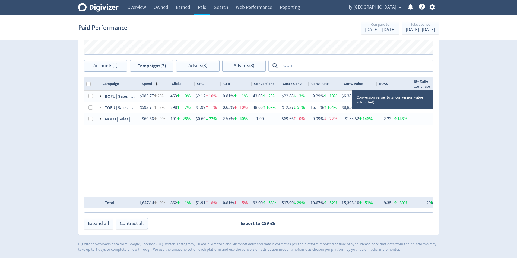
drag, startPoint x: 385, startPoint y: 84, endPoint x: 376, endPoint y: 83, distance: 9.3
click at [376, 83] on div at bounding box center [376, 84] width 2 height 13
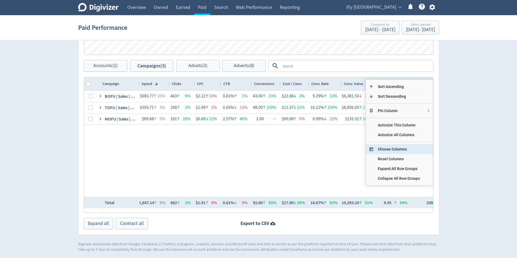
click at [408, 148] on span "Choose Columns" at bounding box center [398, 150] width 51 height 10
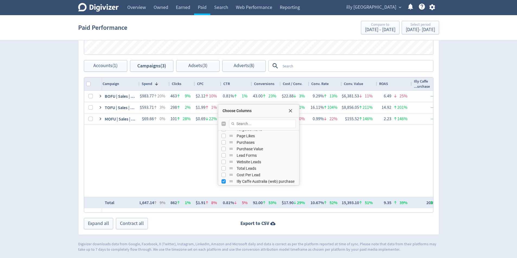
scroll to position [209, 0]
click at [225, 174] on input "Press SPACE to toggle visibility (visible)" at bounding box center [223, 174] width 4 height 4
checkbox input "false"
click at [225, 178] on input "Press SPACE to toggle visibility (visible)" at bounding box center [223, 180] width 4 height 4
checkbox input "false"
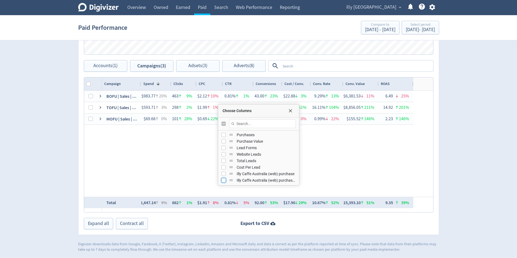
scroll to position [0, 0]
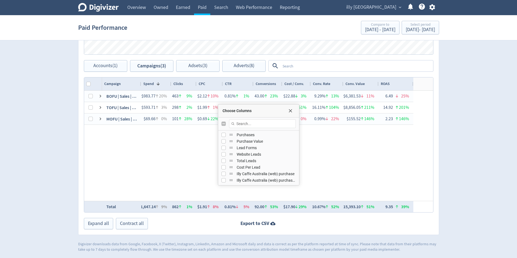
click at [386, 156] on div "BOFU | Sales | BAU | 2025 $983.77 20% 463 9% $2.12 10% 0.81% 1% 43.00 23% $22.8…" at bounding box center [267, 146] width 331 height 110
click at [290, 109] on span "Choose Columns" at bounding box center [290, 111] width 4 height 4
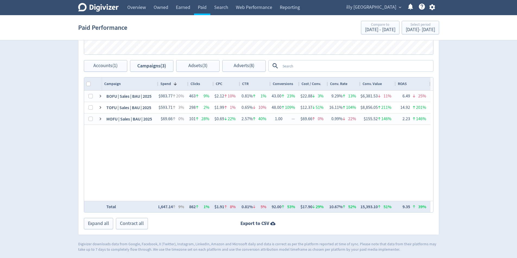
drag, startPoint x: 140, startPoint y: 84, endPoint x: 157, endPoint y: 89, distance: 17.9
click at [157, 89] on div at bounding box center [158, 84] width 2 height 13
click at [417, 29] on div "[DATE] - [DATE]" at bounding box center [419, 29] width 29 height 5
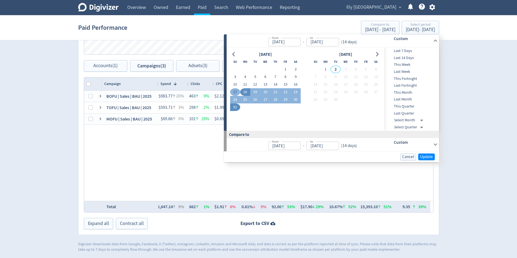
click at [236, 94] on button "17" at bounding box center [235, 92] width 10 height 8
type input "[DATE]"
click at [245, 77] on button "4" at bounding box center [245, 77] width 10 height 8
type input "[DATE]"
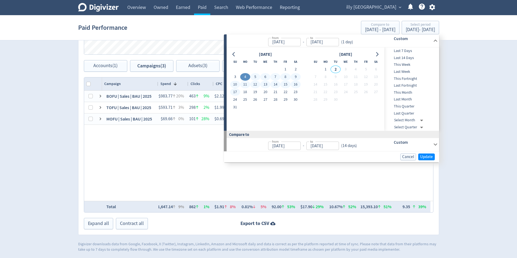
click at [236, 92] on button "17" at bounding box center [235, 92] width 10 height 8
type input "[DATE]"
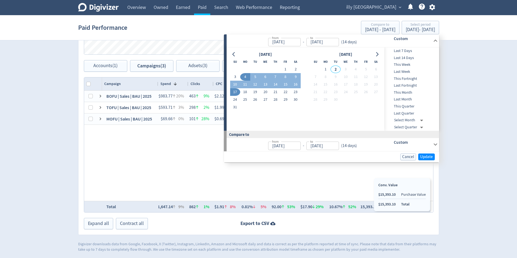
drag, startPoint x: 374, startPoint y: 207, endPoint x: 373, endPoint y: 216, distance: 9.2
click at [373, 220] on div "Export to CSV" at bounding box center [258, 223] width 360 height 7
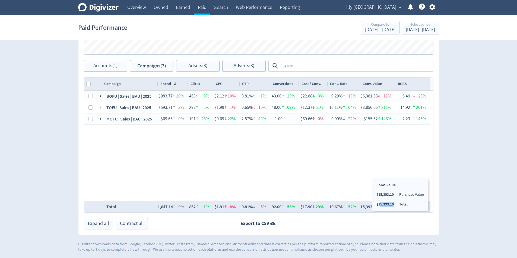
drag, startPoint x: 395, startPoint y: 205, endPoint x: 379, endPoint y: 204, distance: 15.5
click at [379, 204] on ul "$15,393.10 Purchase Value $15,393.10 Total" at bounding box center [399, 199] width 47 height 15
copy li "5,393.10"
drag, startPoint x: 389, startPoint y: 205, endPoint x: 375, endPoint y: 204, distance: 13.8
click at [375, 204] on ul "$15,393.10 Purchase Value $15,393.10 Total" at bounding box center [396, 199] width 47 height 15
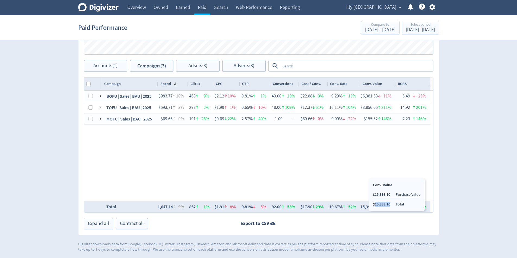
copy li "15,393.10"
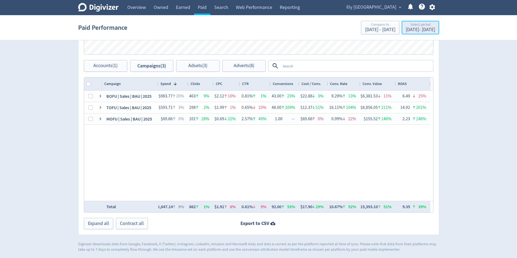
click at [405, 30] on div "[DATE] - [DATE]" at bounding box center [419, 29] width 29 height 5
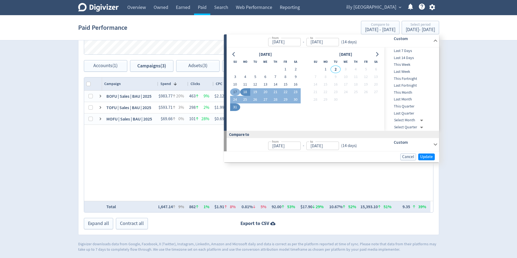
click at [233, 93] on button "17" at bounding box center [235, 92] width 10 height 8
type input "[DATE]"
drag, startPoint x: 243, startPoint y: 79, endPoint x: 258, endPoint y: 93, distance: 19.8
click at [243, 79] on button "4" at bounding box center [245, 77] width 10 height 8
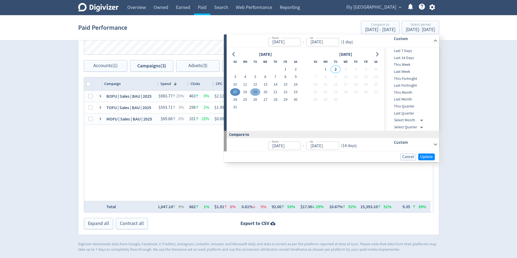
type input "[DATE]"
click at [236, 93] on button "17" at bounding box center [235, 92] width 10 height 8
type input "[DATE]"
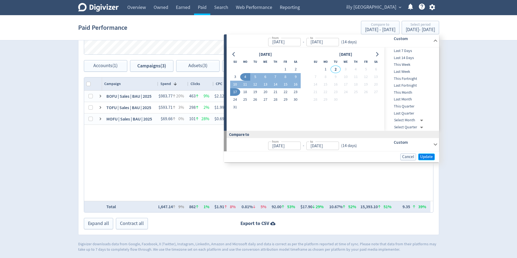
click at [426, 158] on span "Update" at bounding box center [426, 157] width 13 height 4
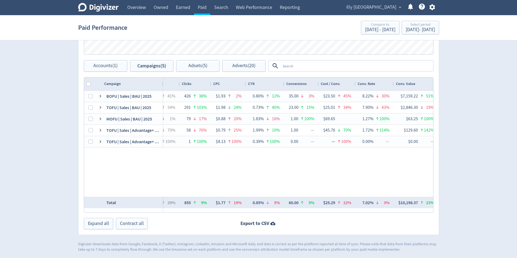
scroll to position [0, 108]
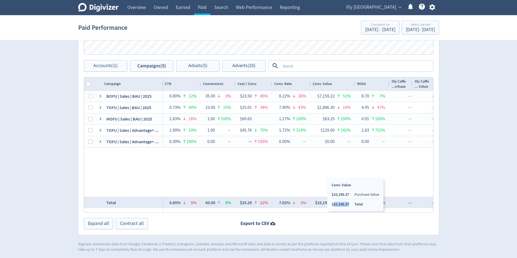
copy li "10,198.37"
drag, startPoint x: 349, startPoint y: 206, endPoint x: 333, endPoint y: 206, distance: 15.7
click at [333, 206] on li "$10,198.37" at bounding box center [339, 204] width 17 height 5
click at [443, 101] on div "Spend $4,551.36 27 % Google Ads $2,682.65 19 % Logo of Meta Platforms -- Graphi…" at bounding box center [258, 15] width 370 height 476
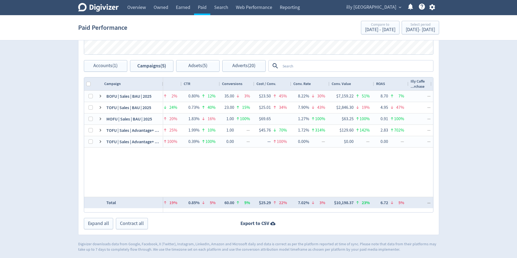
scroll to position [0, 0]
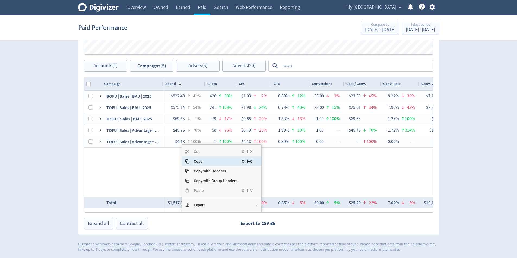
click at [207, 162] on span "Copy" at bounding box center [215, 162] width 52 height 10
click at [205, 161] on span "Copy" at bounding box center [214, 162] width 52 height 10
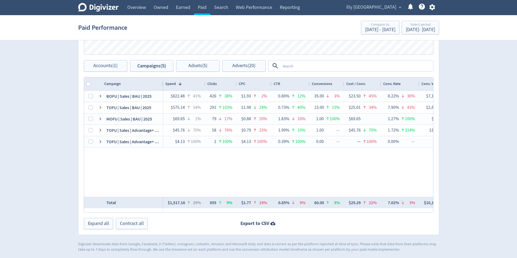
click at [412, 23] on div "Select period" at bounding box center [419, 25] width 29 height 5
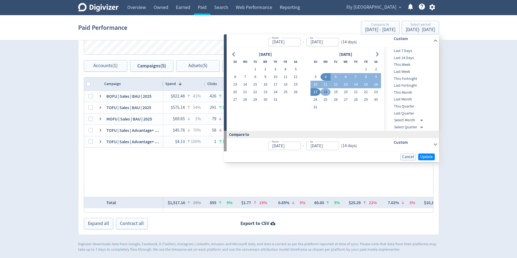
click at [328, 92] on button "18" at bounding box center [325, 92] width 10 height 8
type input "[DATE]"
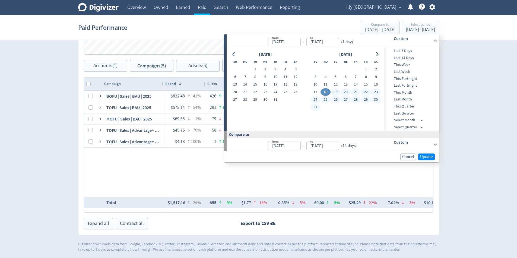
click at [315, 107] on button "31" at bounding box center [315, 108] width 10 height 8
type input "[DATE]"
click at [431, 156] on span "Update" at bounding box center [426, 157] width 13 height 4
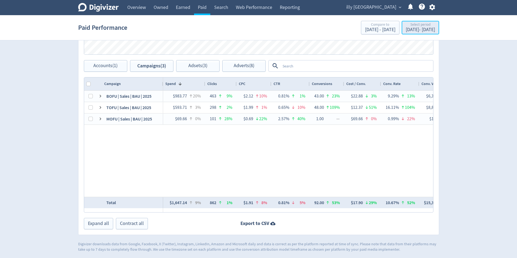
click at [413, 30] on div "[DATE] - [DATE]" at bounding box center [419, 29] width 29 height 5
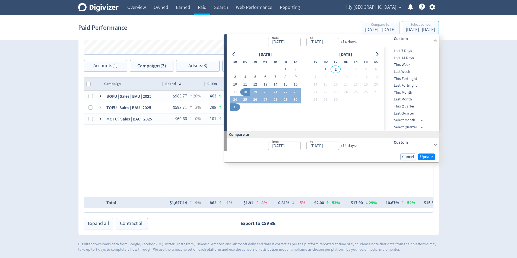
type input "[DATE]"
click at [235, 91] on button "17" at bounding box center [235, 92] width 10 height 8
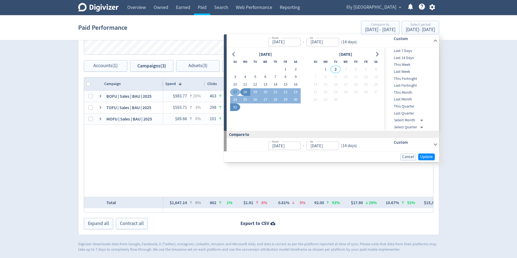
type input "[DATE]"
click at [247, 79] on button "4" at bounding box center [245, 77] width 10 height 8
type input "[DATE]"
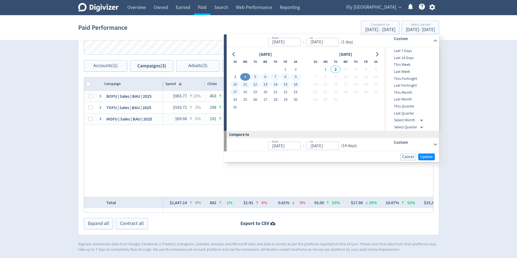
click at [234, 91] on button "17" at bounding box center [235, 92] width 10 height 8
type input "[DATE]"
click at [425, 156] on span "Update" at bounding box center [426, 157] width 13 height 4
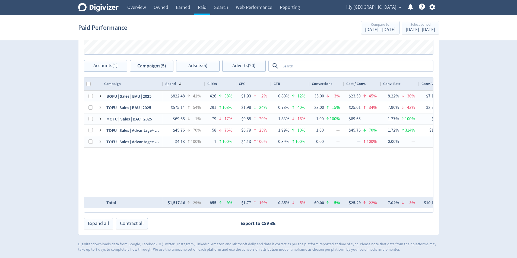
scroll to position [0, 111]
